Goal: Information Seeking & Learning: Learn about a topic

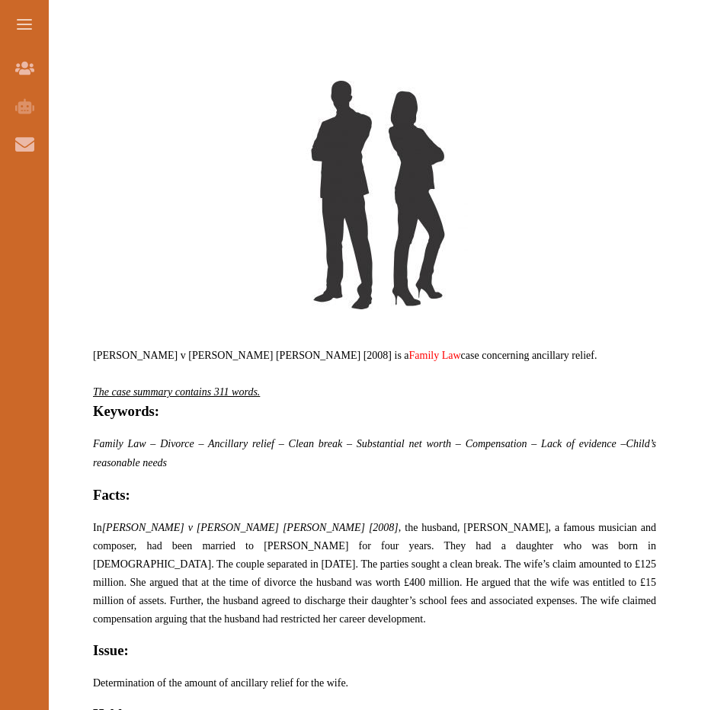
scroll to position [838, 0]
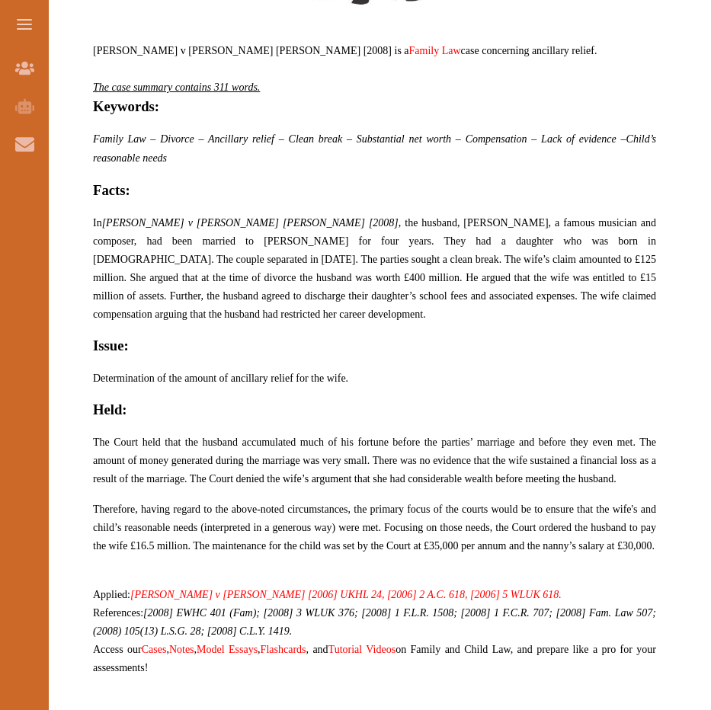
drag, startPoint x: 594, startPoint y: 294, endPoint x: 306, endPoint y: 285, distance: 288.2
click at [306, 285] on p "In [PERSON_NAME] v [PERSON_NAME] [PERSON_NAME] [2008] , the husband, [PERSON_NA…" at bounding box center [374, 268] width 563 height 110
click at [559, 181] on div "We do not allow selecting and copying of our content. You can get our subscript…" at bounding box center [355, 355] width 711 height 710
click at [564, 181] on div "We do not allow selecting and copying of our content. You can get our subscript…" at bounding box center [355, 355] width 711 height 710
drag, startPoint x: 227, startPoint y: 245, endPoint x: 415, endPoint y: 323, distance: 204.0
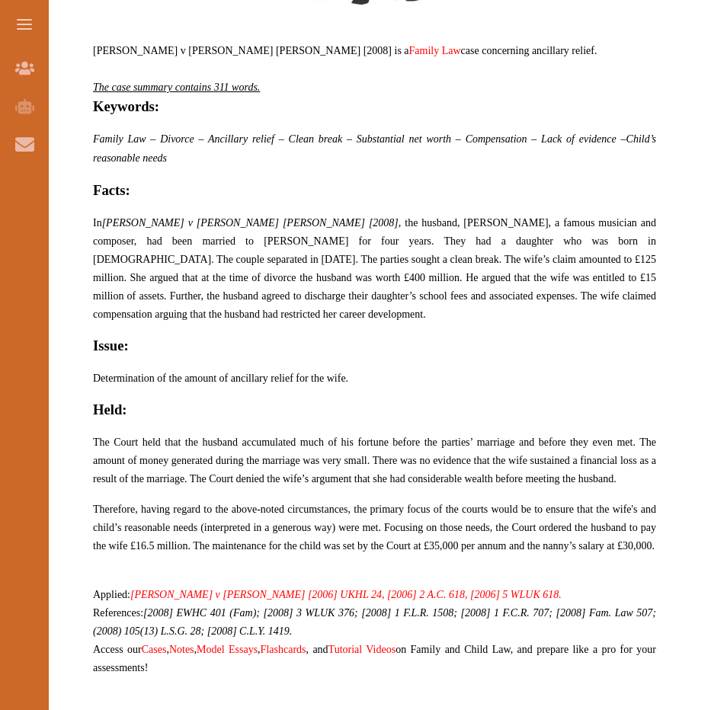
click at [415, 323] on p "[PERSON_NAME] v [PERSON_NAME] [PERSON_NAME] [2008] is a Family Law case concern…" at bounding box center [374, 235] width 563 height 919
click at [456, 216] on div "We do not allow selecting and copying of our content. You can get our subscript…" at bounding box center [355, 355] width 711 height 710
drag, startPoint x: 460, startPoint y: 284, endPoint x: 309, endPoint y: 243, distance: 155.7
click at [309, 243] on span "In [PERSON_NAME] v [PERSON_NAME] [PERSON_NAME] [2008] , the husband, [PERSON_NA…" at bounding box center [374, 268] width 563 height 103
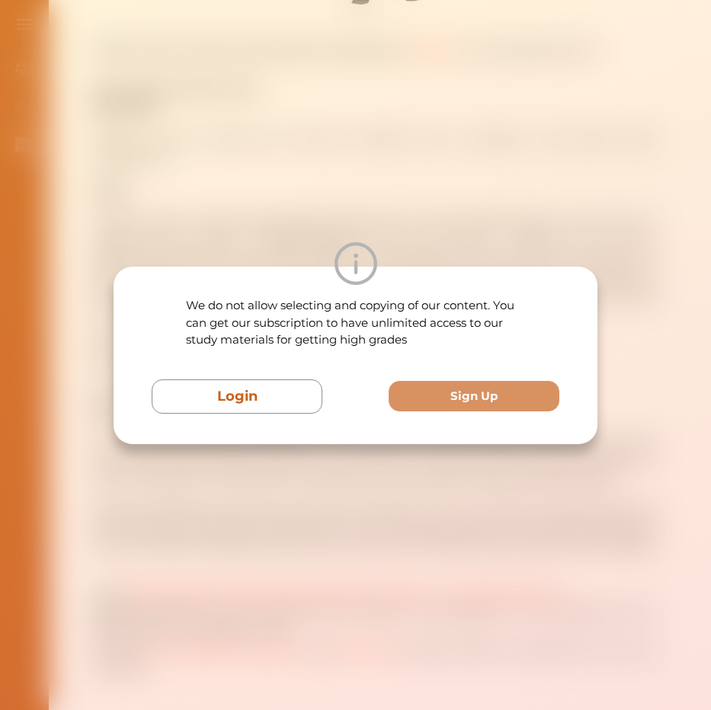
click at [325, 261] on div at bounding box center [356, 263] width 484 height 43
click at [503, 195] on div "We do not allow selecting and copying of our content. You can get our subscript…" at bounding box center [355, 355] width 711 height 710
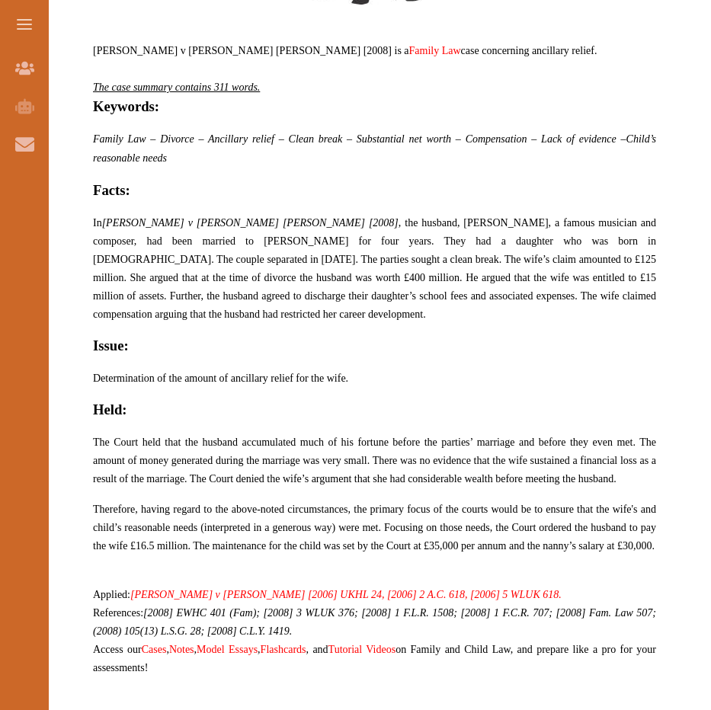
drag, startPoint x: 91, startPoint y: 208, endPoint x: 284, endPoint y: 286, distance: 207.9
click at [284, 286] on div "[PERSON_NAME] v [PERSON_NAME] [PERSON_NAME] [2008] is a Family Law case concern…" at bounding box center [375, 194] width 612 height 1001
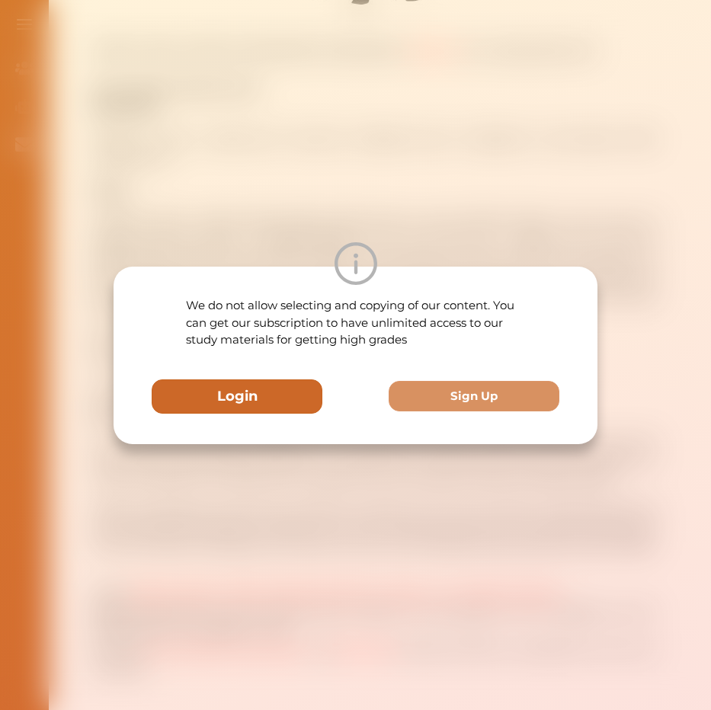
click at [272, 399] on button "Login" at bounding box center [237, 396] width 171 height 34
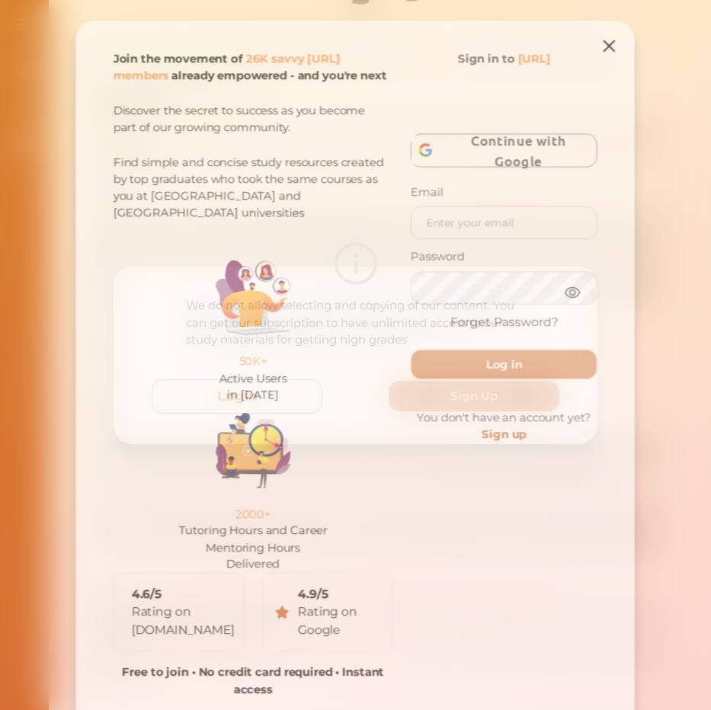
click at [620, 31] on icon at bounding box center [614, 40] width 21 height 21
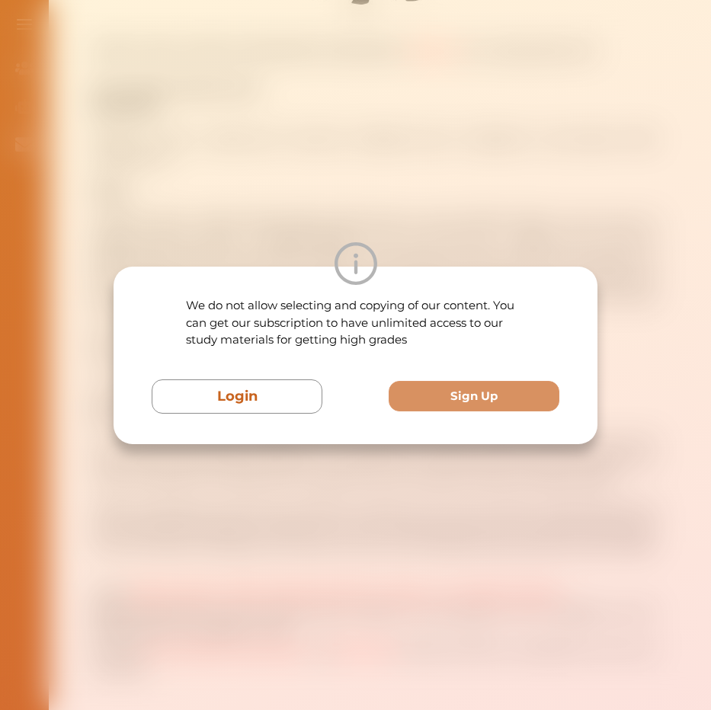
click at [495, 206] on div "We do not allow selecting and copying of our content. You can get our subscript…" at bounding box center [355, 355] width 711 height 710
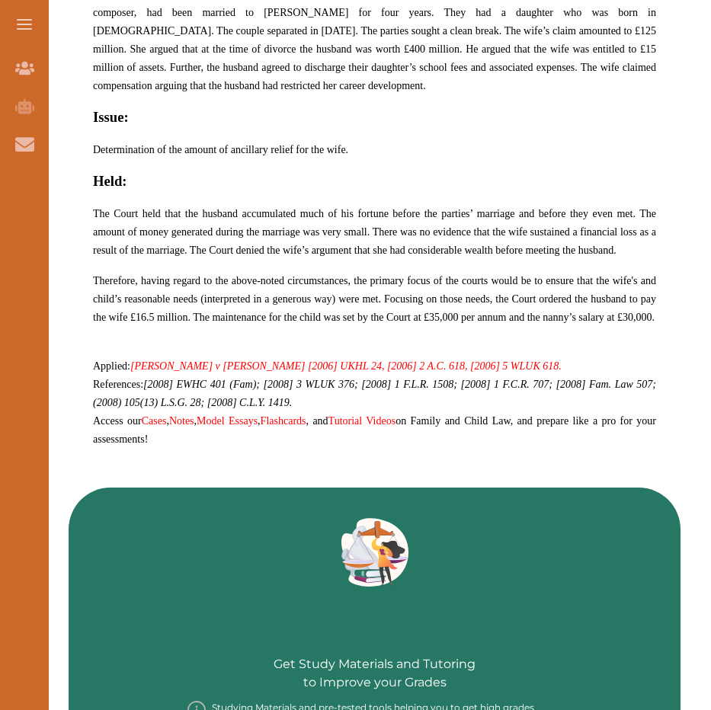
scroll to position [1143, 0]
